Goal: Find specific page/section: Find specific page/section

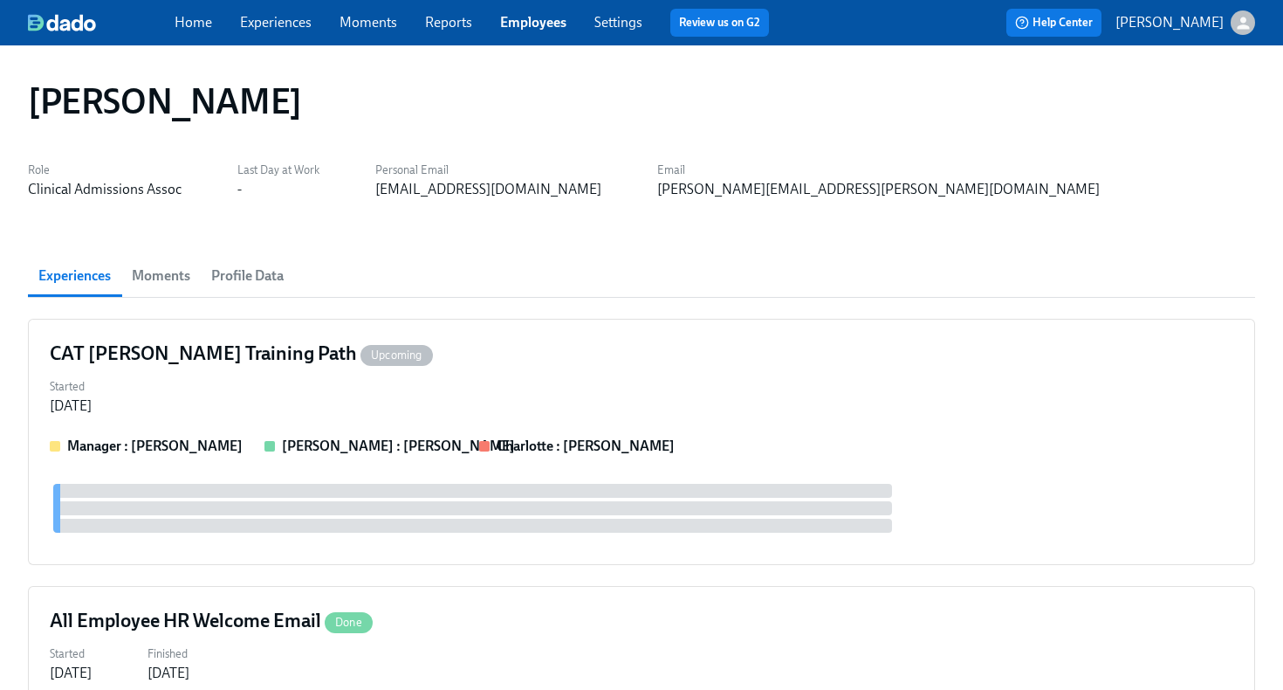
click at [522, 26] on link "Employees" at bounding box center [533, 22] width 66 height 17
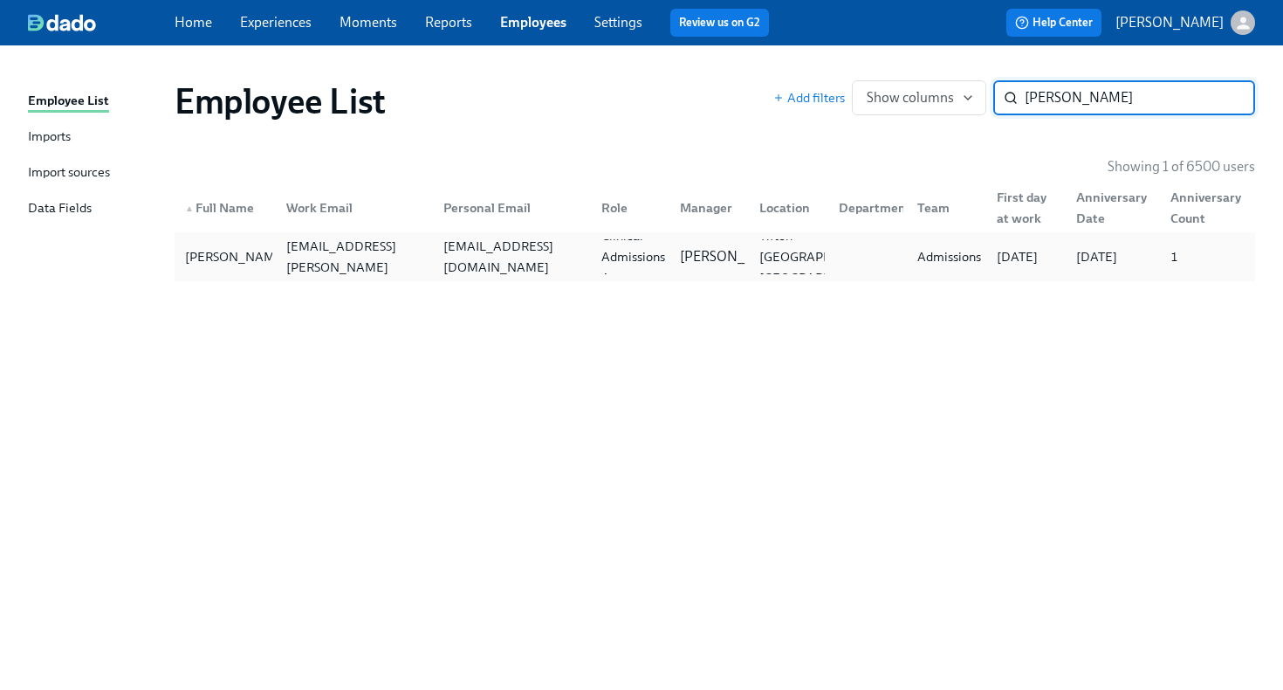
type input "[PERSON_NAME]"
click at [533, 258] on div "[EMAIL_ADDRESS][DOMAIN_NAME]" at bounding box center [511, 257] width 151 height 42
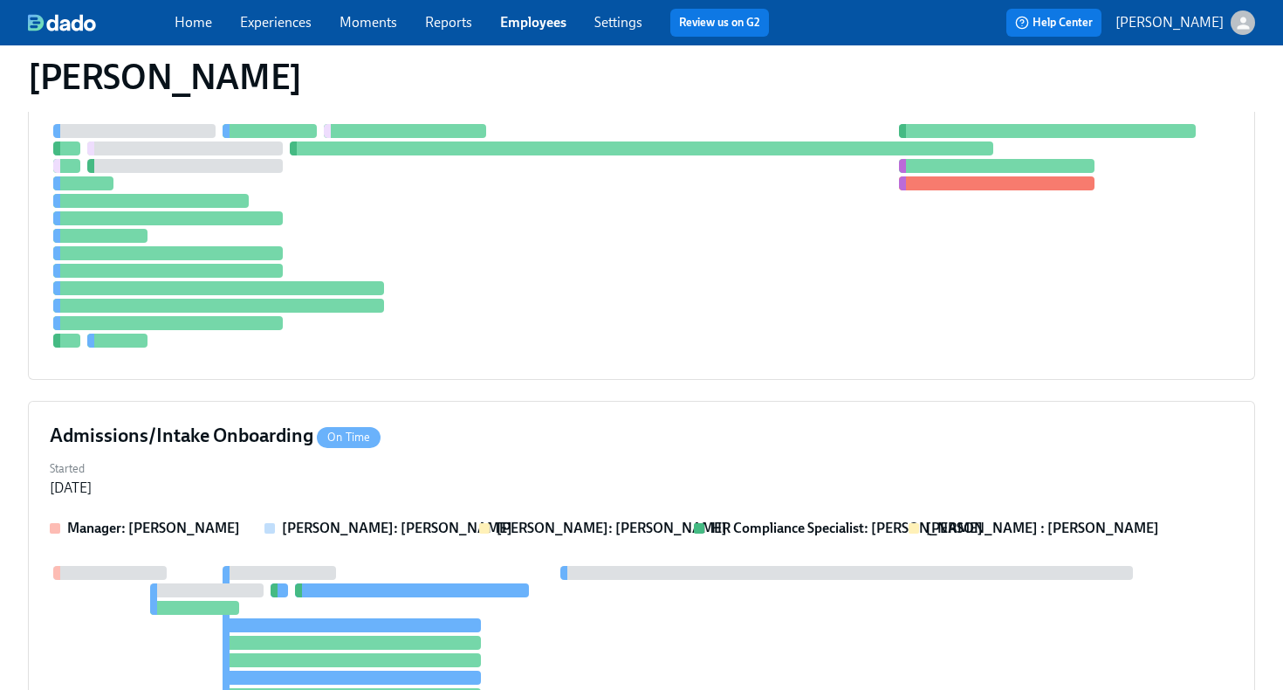
scroll to position [1525, 0]
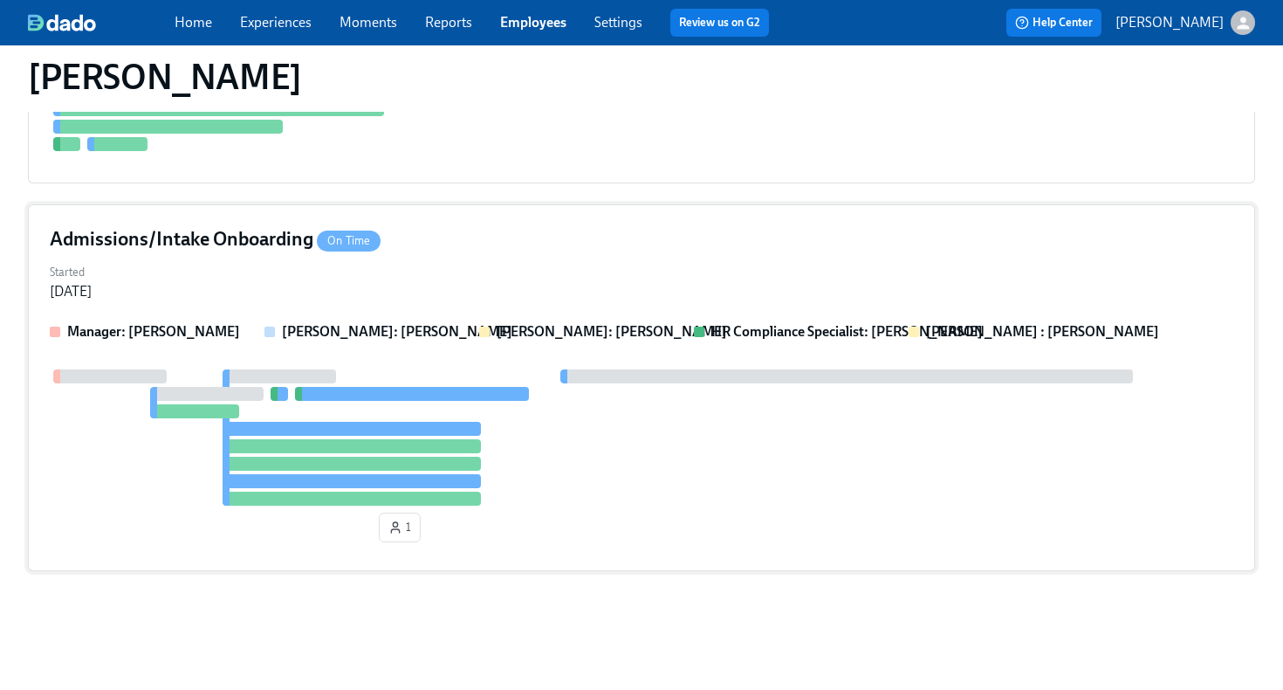
click at [662, 469] on div at bounding box center [642, 437] width 1184 height 136
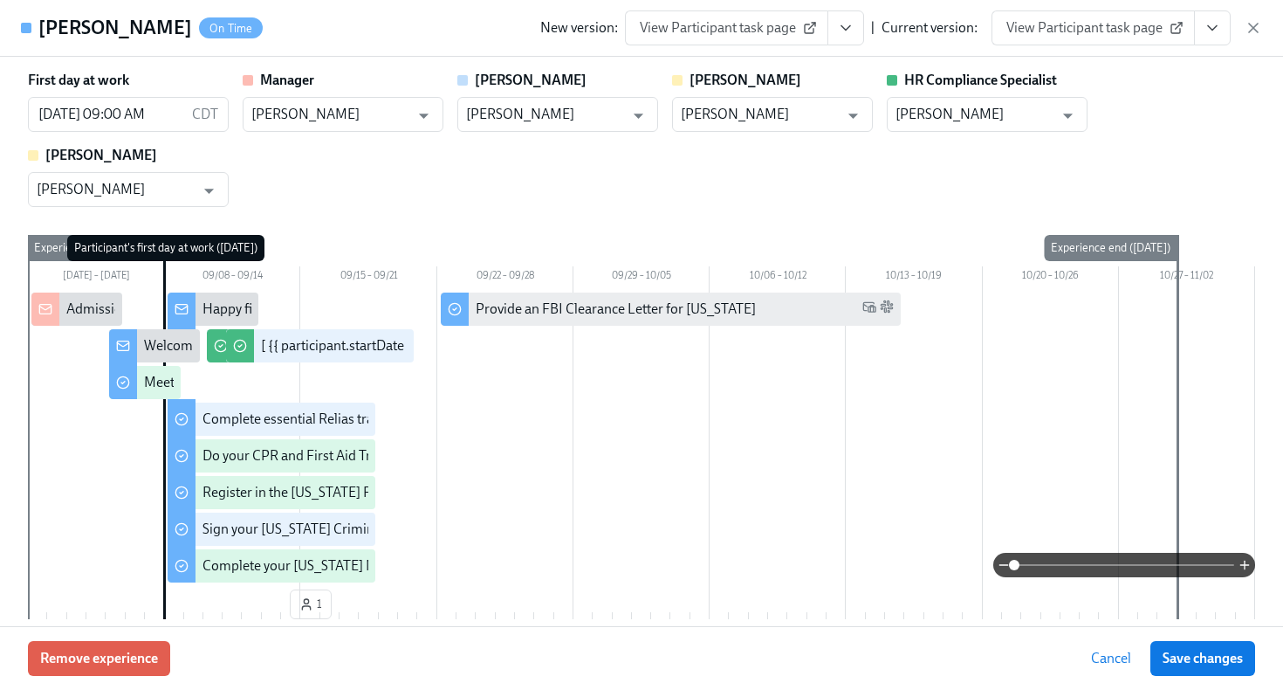
click at [1210, 31] on icon "View task page" at bounding box center [1212, 27] width 17 height 17
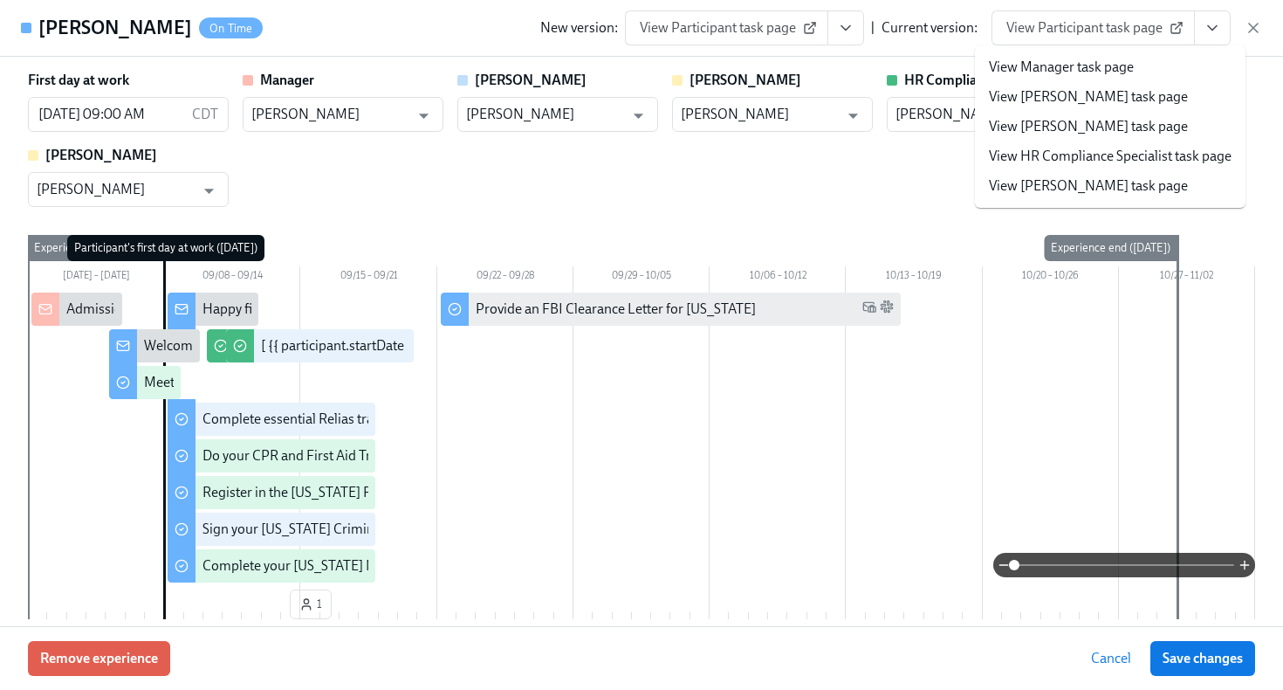
click at [1131, 157] on link "View HR Compliance Specialist task page" at bounding box center [1110, 156] width 243 height 19
